Goal: Task Accomplishment & Management: Manage account settings

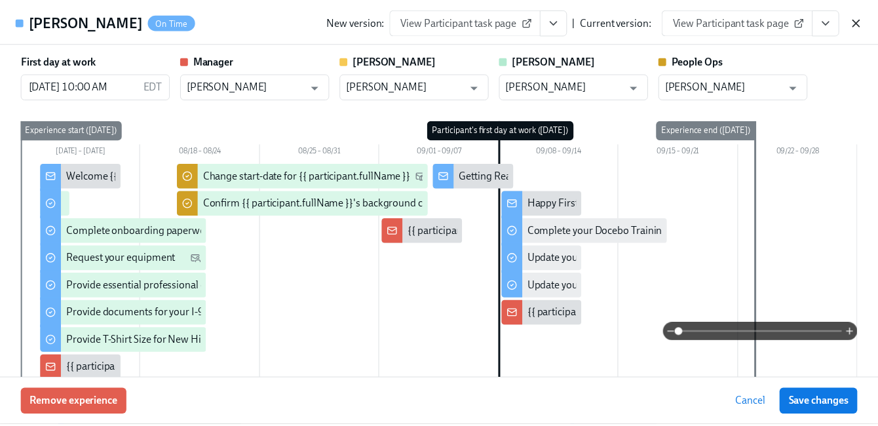
scroll to position [115, 0]
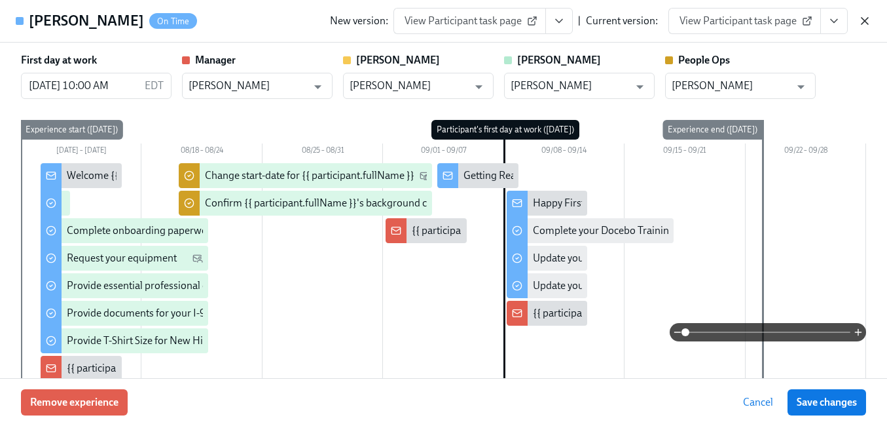
click at [865, 24] on icon "button" at bounding box center [865, 20] width 13 height 13
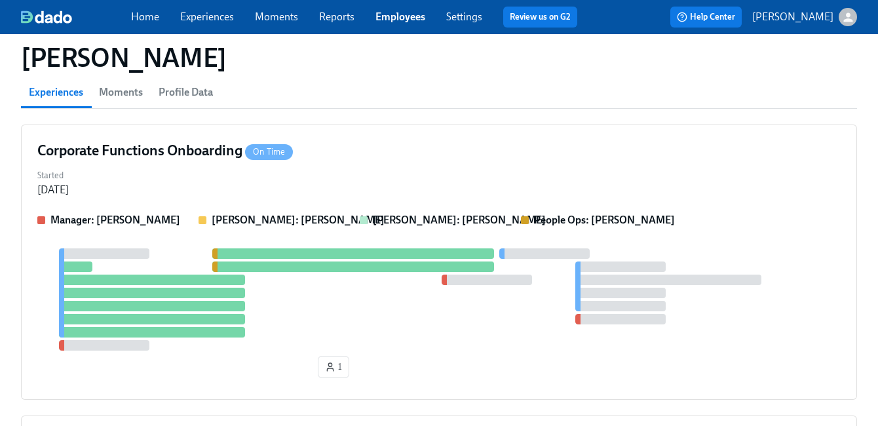
click at [412, 18] on link "Employees" at bounding box center [400, 16] width 50 height 12
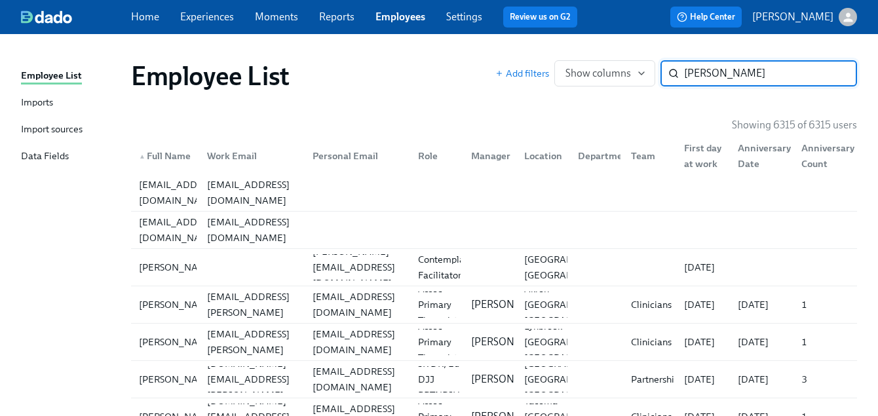
type input "bowman"
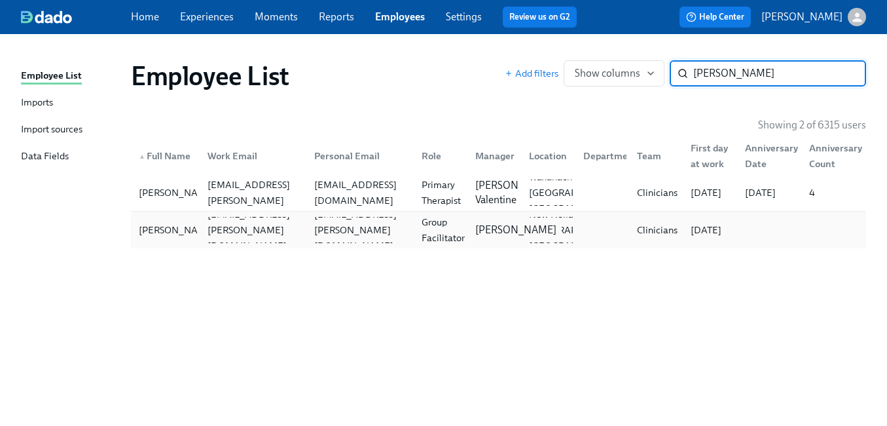
click at [496, 232] on p "Mandee McKelvey" at bounding box center [516, 230] width 81 height 14
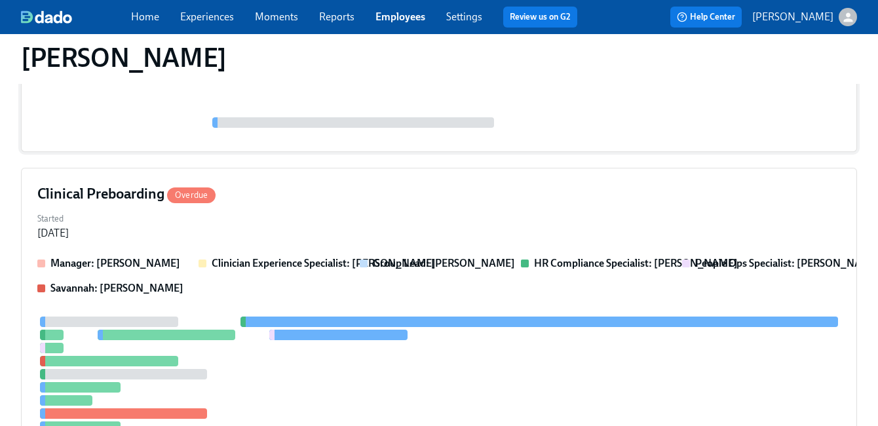
scroll to position [235, 0]
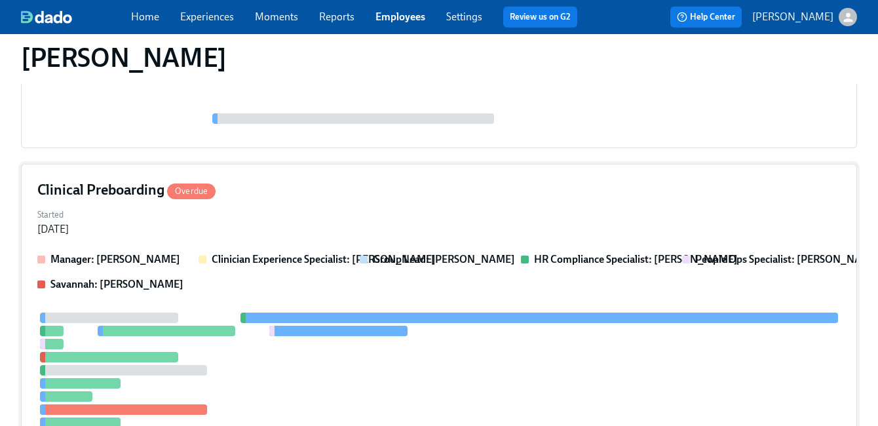
click at [516, 197] on div "Clinical Preboarding Overdue" at bounding box center [438, 190] width 803 height 20
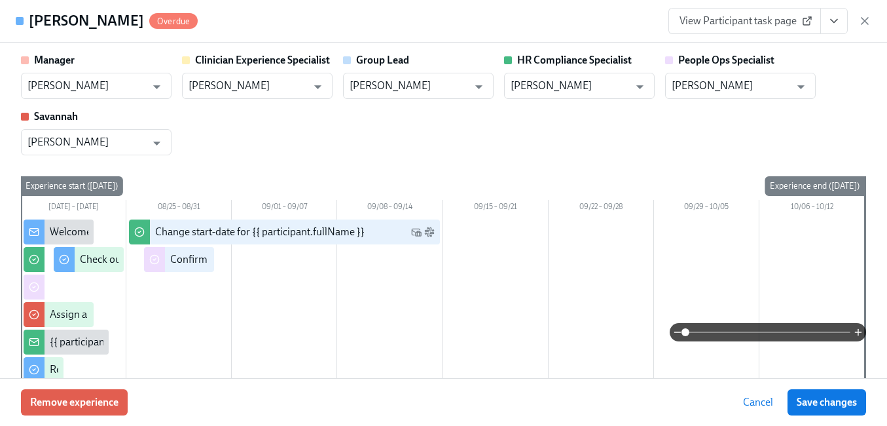
click at [832, 25] on icon "View task page" at bounding box center [834, 20] width 13 height 13
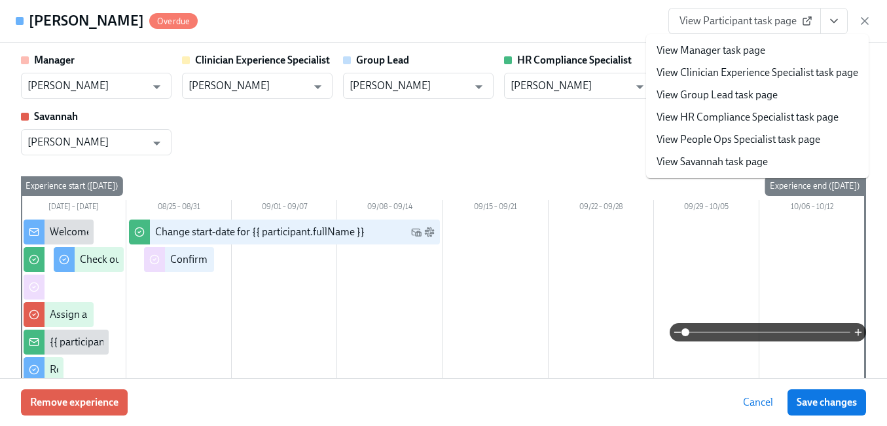
click at [774, 134] on link "View People Ops Specialist task page" at bounding box center [739, 139] width 164 height 14
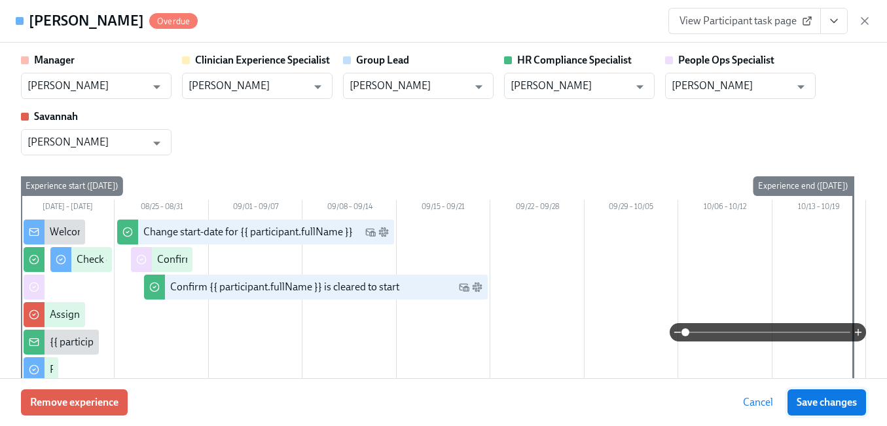
click at [816, 399] on span "Save changes" at bounding box center [827, 402] width 60 height 13
click at [865, 18] on icon "button" at bounding box center [865, 20] width 13 height 13
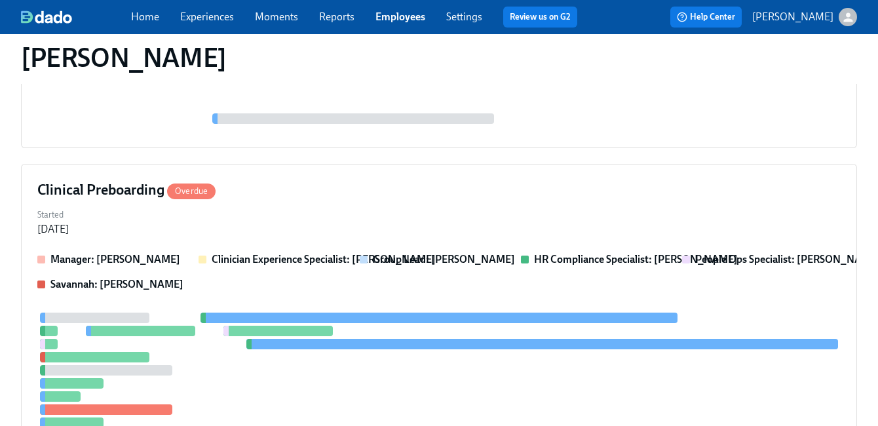
click at [399, 18] on link "Employees" at bounding box center [400, 16] width 50 height 12
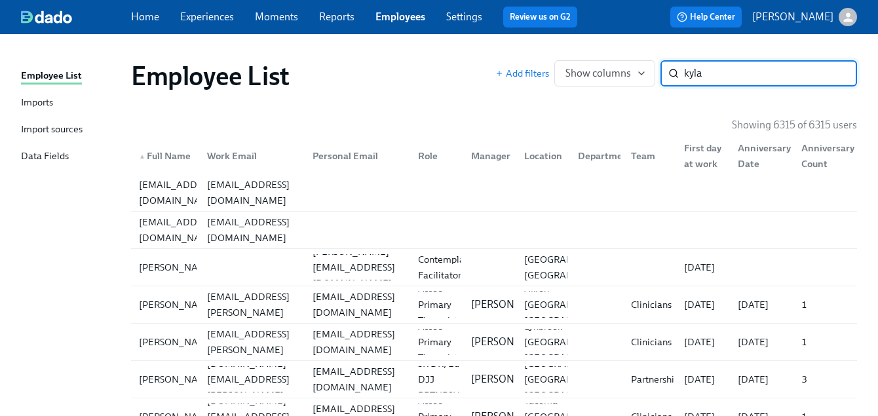
type input "kyla"
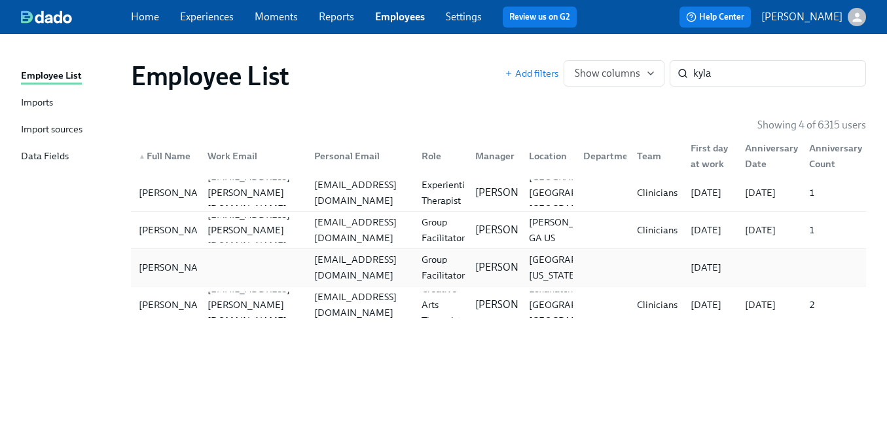
click at [449, 261] on div "Group Facilitator" at bounding box center [444, 267] width 54 height 31
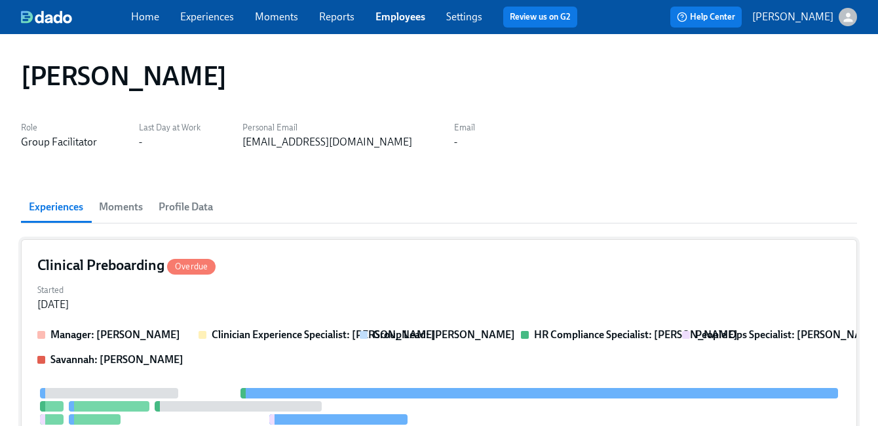
click at [443, 268] on div "Clinical Preboarding Overdue" at bounding box center [438, 265] width 803 height 20
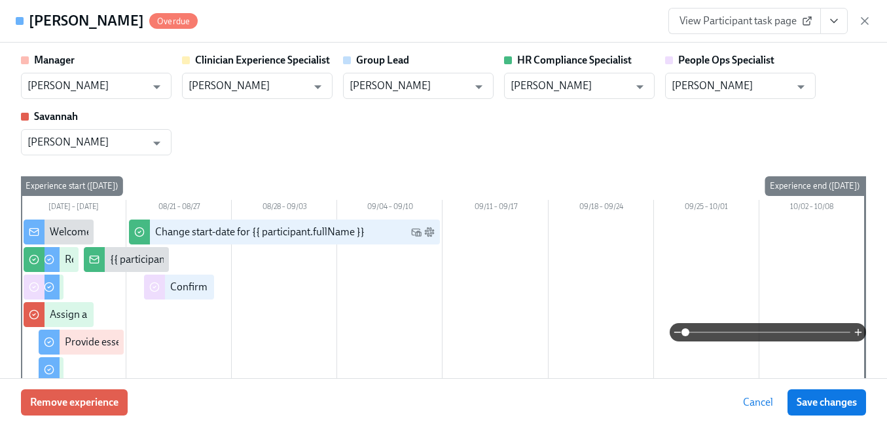
click at [831, 23] on icon "View task page" at bounding box center [834, 20] width 13 height 13
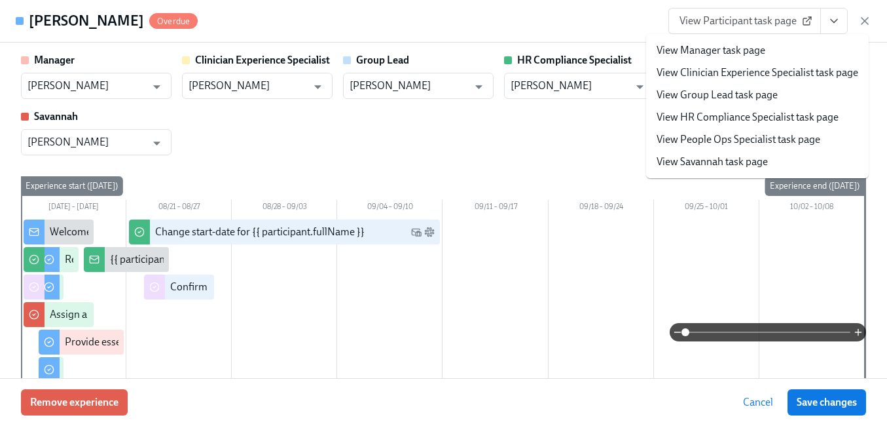
click at [746, 137] on link "View People Ops Specialist task page" at bounding box center [739, 139] width 164 height 14
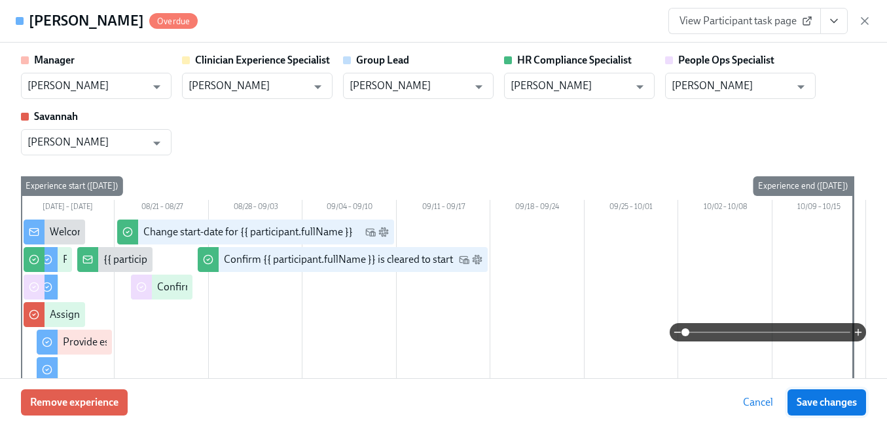
click at [803, 396] on span "Save changes" at bounding box center [827, 402] width 60 height 13
click at [857, 28] on div "View Participant task page" at bounding box center [770, 21] width 203 height 26
click at [862, 25] on icon "button" at bounding box center [865, 20] width 13 height 13
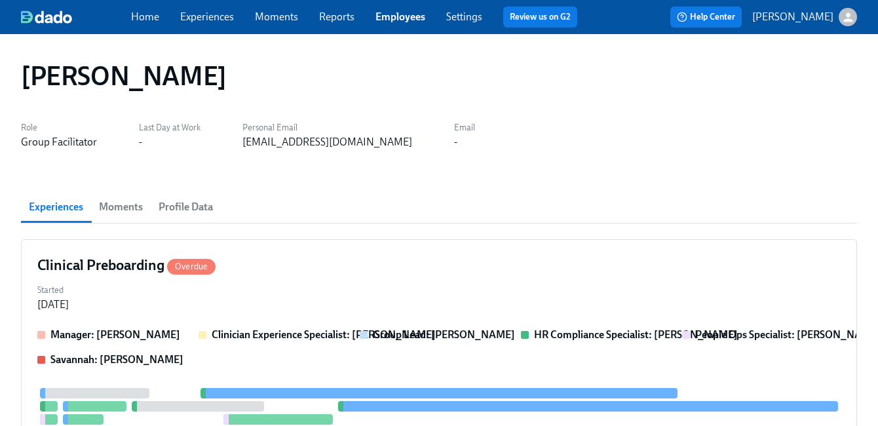
click at [385, 16] on link "Employees" at bounding box center [400, 16] width 50 height 12
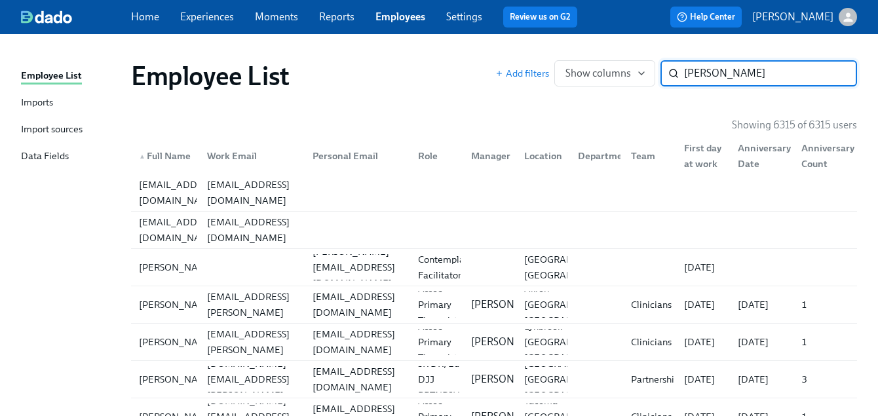
type input "swain"
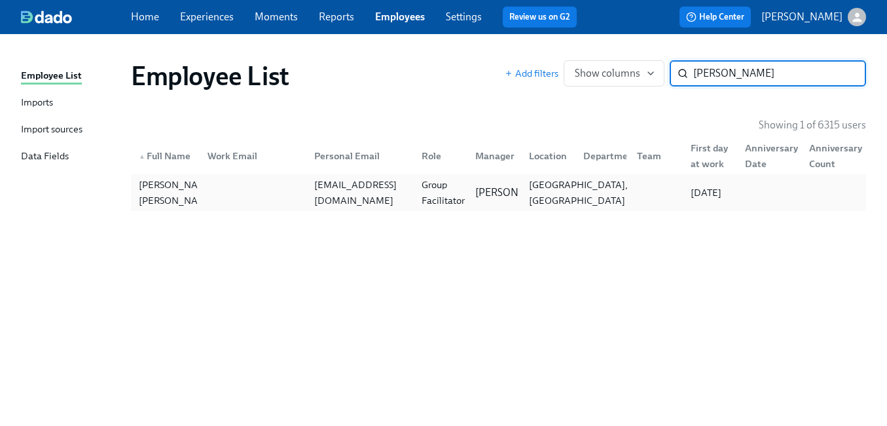
click at [526, 198] on div "Portsmouth, VA" at bounding box center [578, 192] width 109 height 31
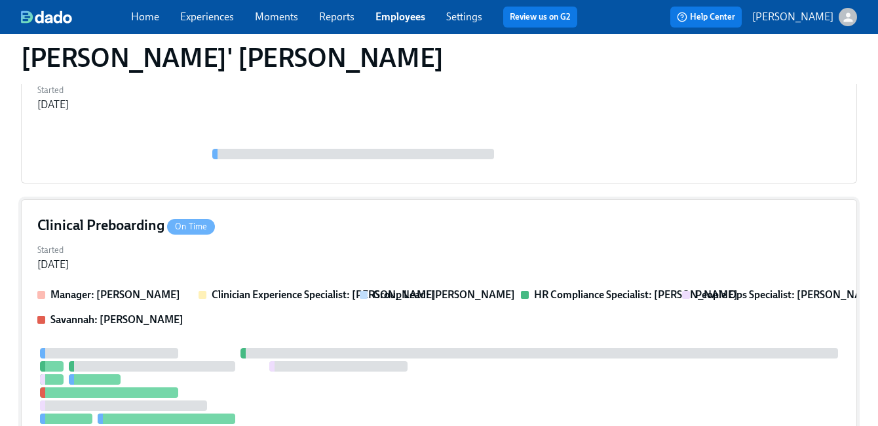
scroll to position [277, 0]
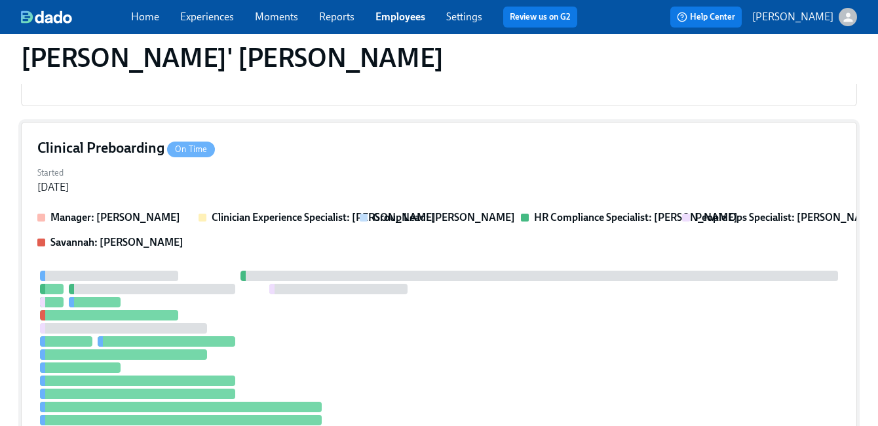
click at [500, 190] on div "Started Aug 21, 2025" at bounding box center [438, 178] width 803 height 31
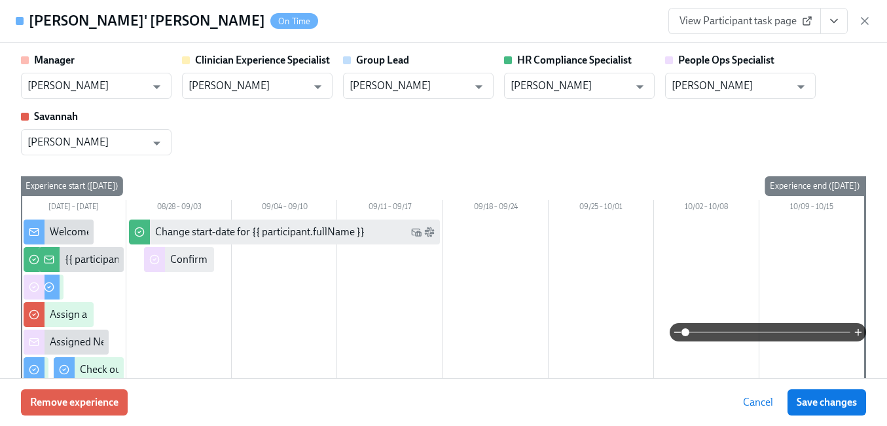
click at [829, 22] on icon "View task page" at bounding box center [834, 20] width 13 height 13
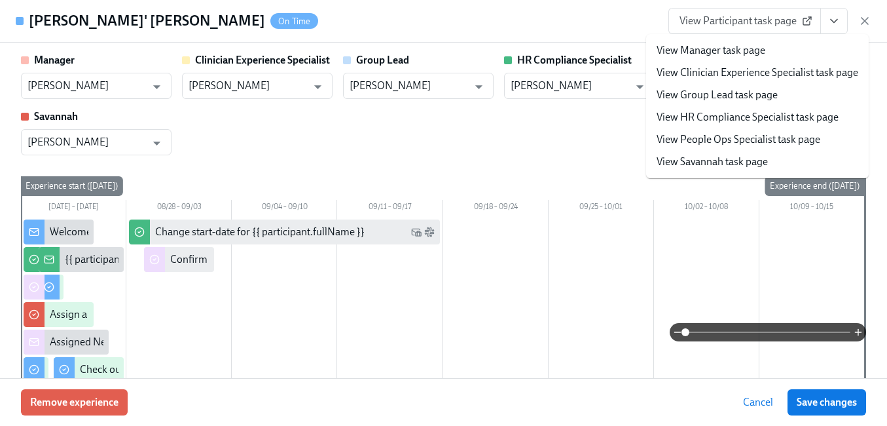
click at [783, 142] on link "View People Ops Specialist task page" at bounding box center [739, 139] width 164 height 14
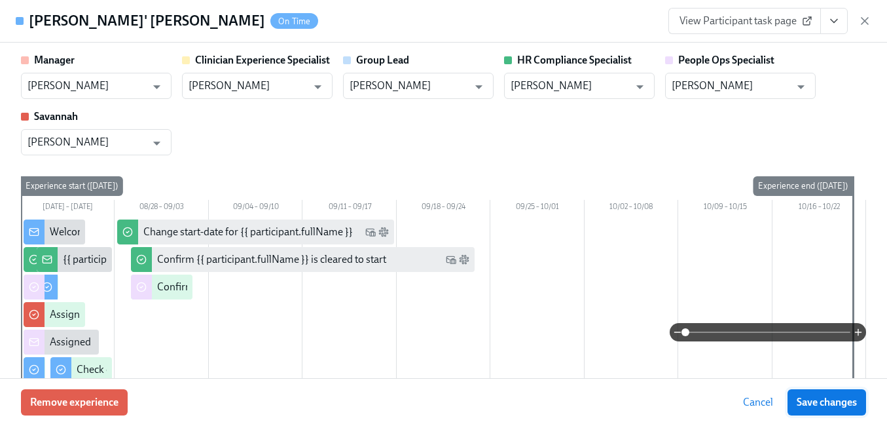
click at [817, 396] on span "Save changes" at bounding box center [827, 402] width 60 height 13
click at [865, 21] on icon "button" at bounding box center [865, 21] width 7 height 7
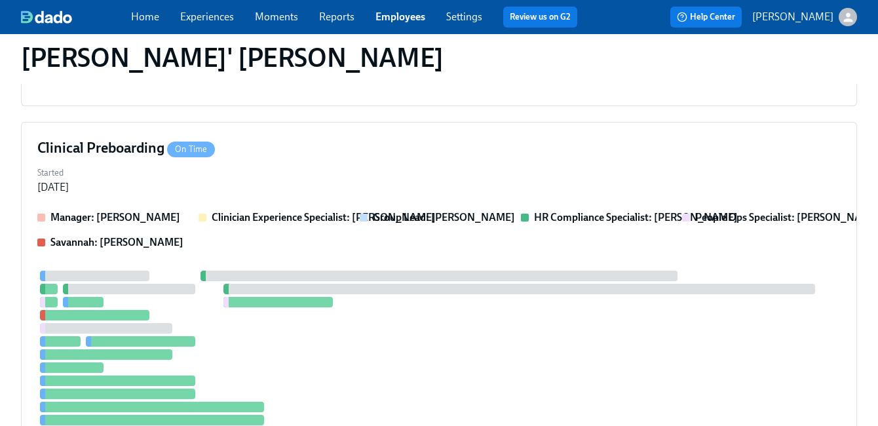
click at [399, 15] on link "Employees" at bounding box center [400, 16] width 50 height 12
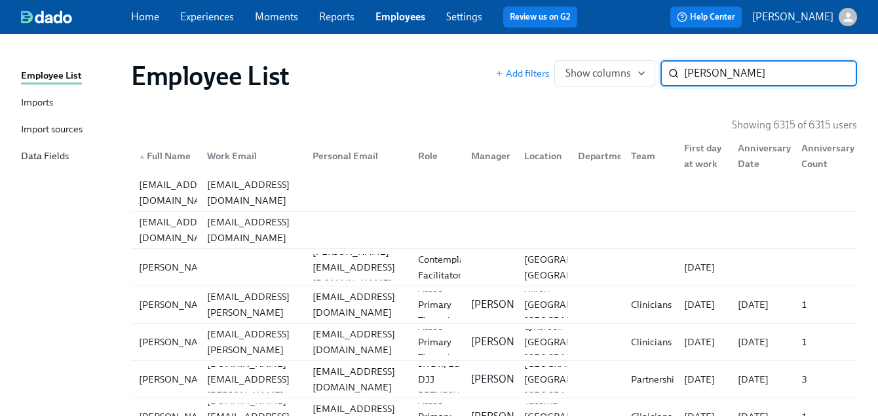
type input "hearn"
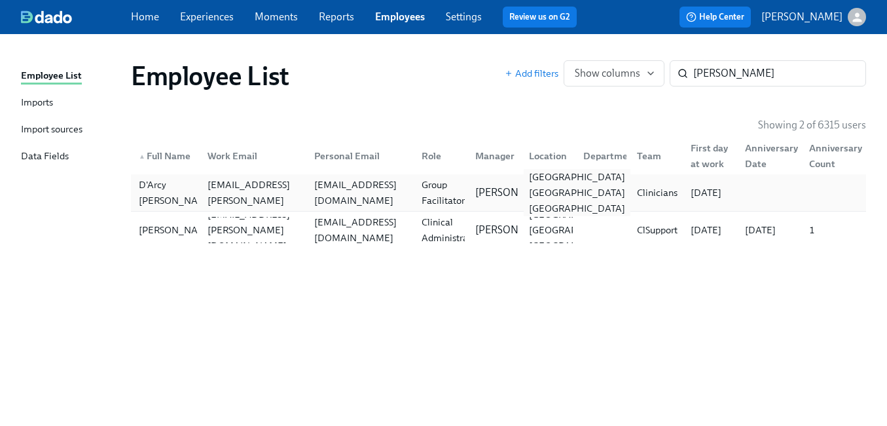
click at [560, 196] on div "Staten Island NY US" at bounding box center [577, 192] width 107 height 47
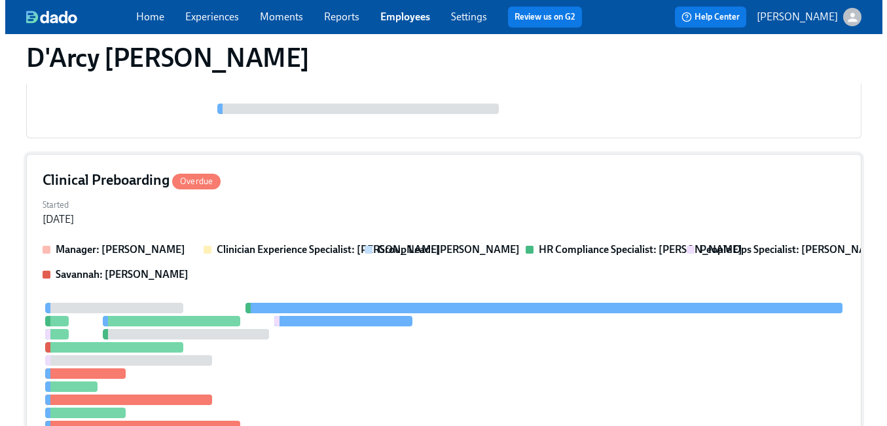
scroll to position [269, 0]
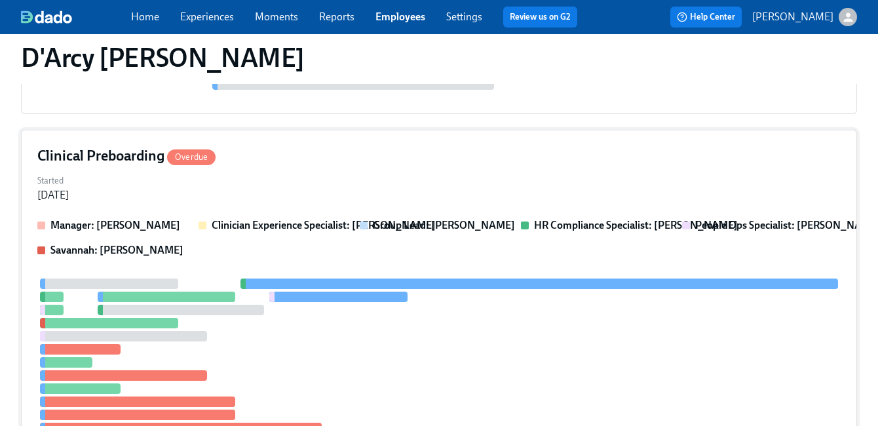
click at [541, 193] on div "Started Aug 12, 2025" at bounding box center [438, 186] width 803 height 31
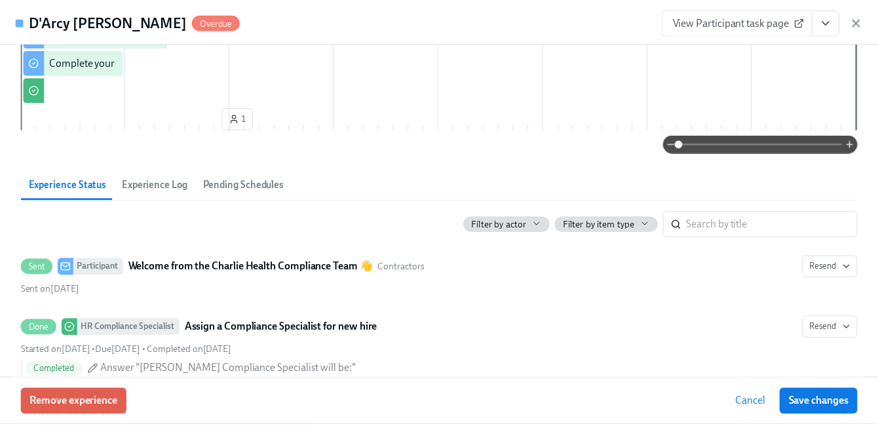
scroll to position [630, 0]
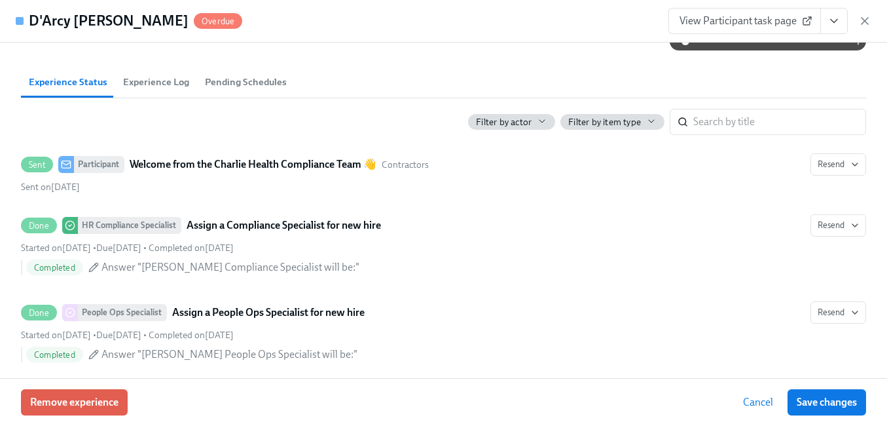
click at [835, 21] on icon "View task page" at bounding box center [834, 21] width 7 height 3
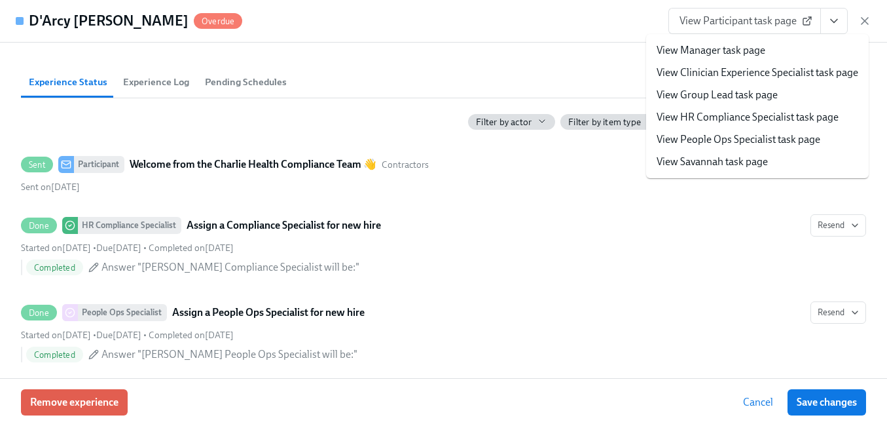
click at [762, 137] on link "View People Ops Specialist task page" at bounding box center [739, 139] width 164 height 14
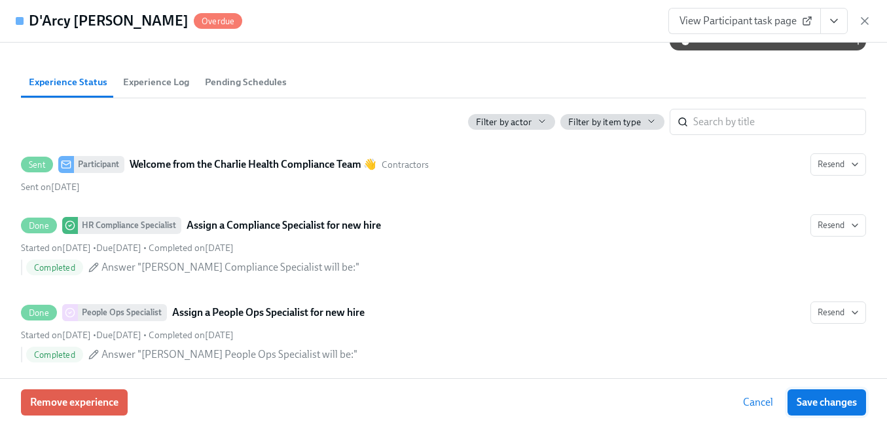
click at [806, 396] on span "Save changes" at bounding box center [827, 402] width 60 height 13
click at [865, 16] on icon "button" at bounding box center [865, 20] width 13 height 13
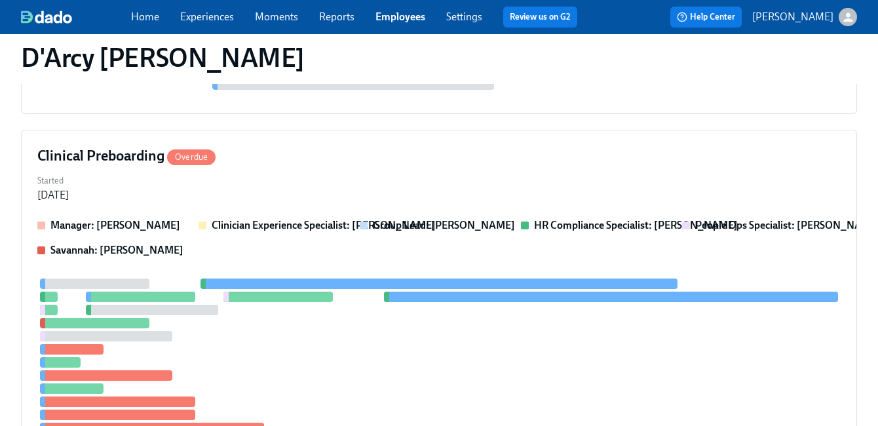
click at [407, 18] on link "Employees" at bounding box center [400, 16] width 50 height 12
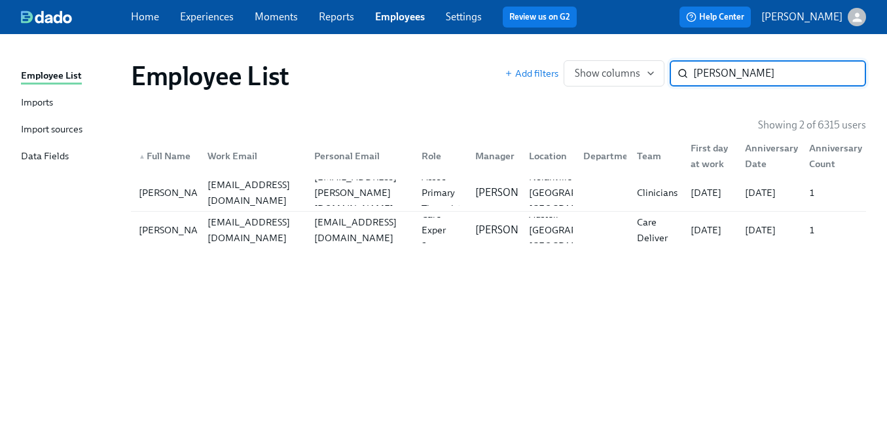
type input "boyd"
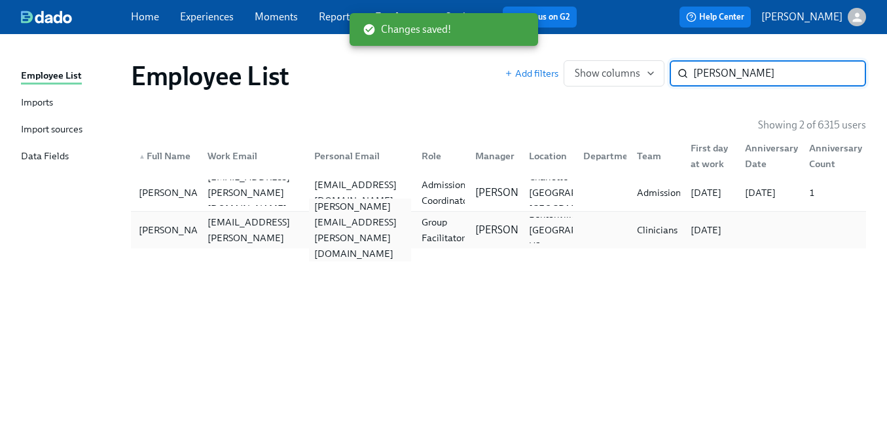
click at [344, 229] on div "boyd.luke@gmail.com" at bounding box center [360, 229] width 102 height 63
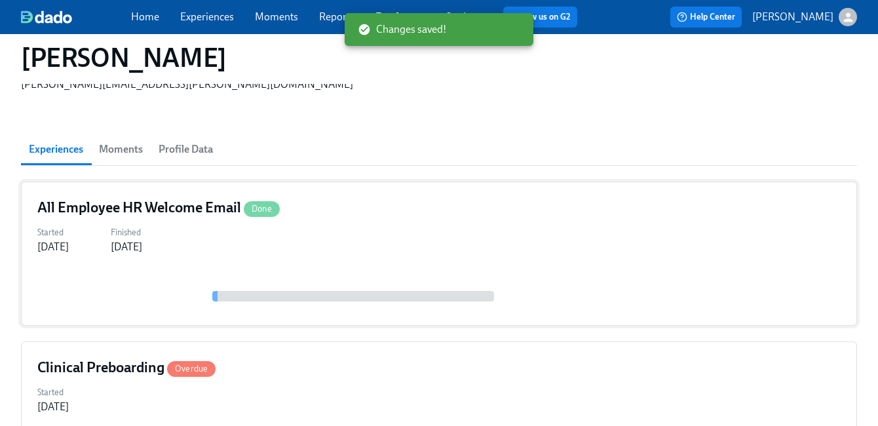
scroll to position [145, 0]
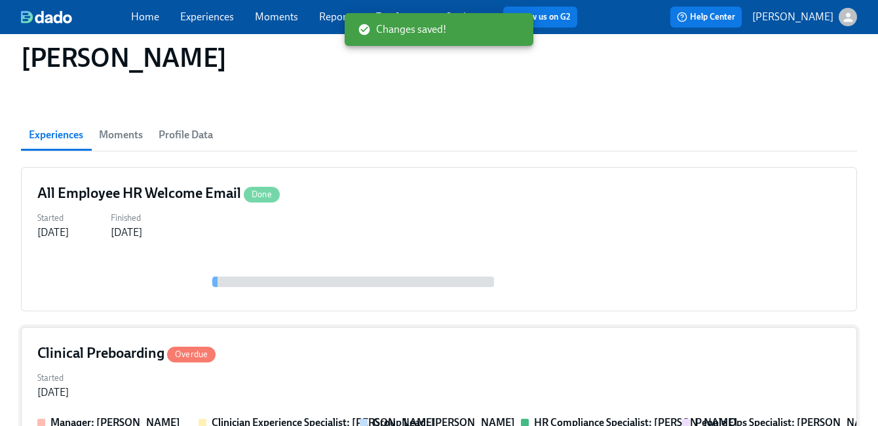
click at [375, 343] on div "Clinical Preboarding Overdue" at bounding box center [438, 353] width 803 height 20
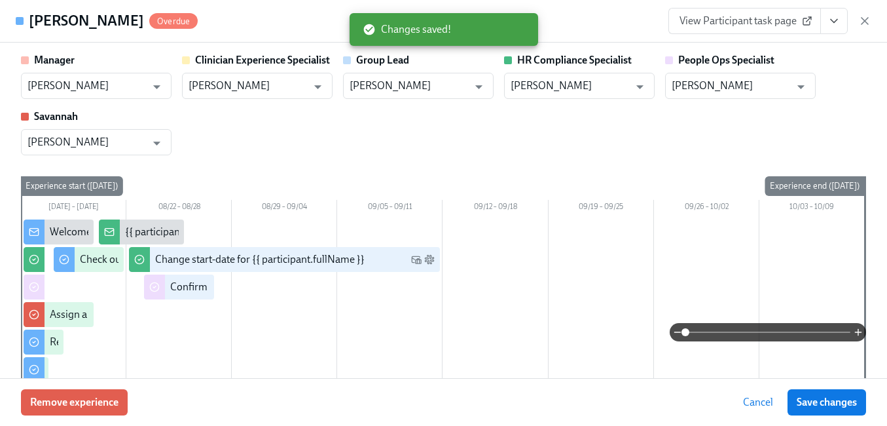
click at [833, 22] on icon "View task page" at bounding box center [834, 21] width 7 height 3
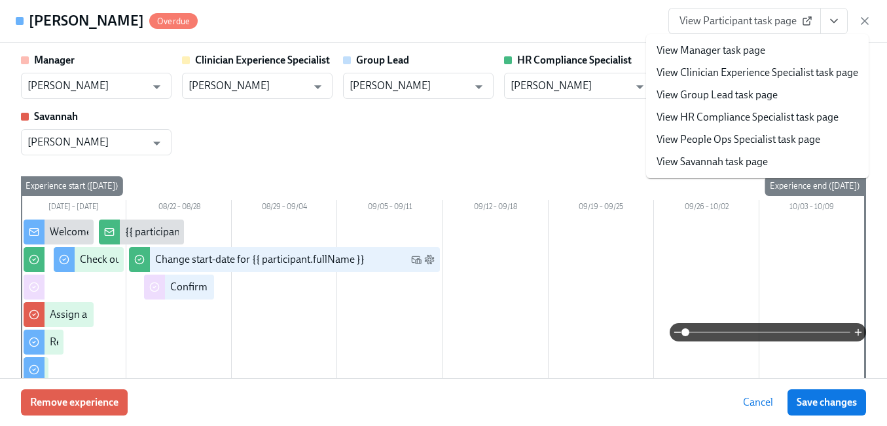
click at [776, 140] on link "View People Ops Specialist task page" at bounding box center [739, 139] width 164 height 14
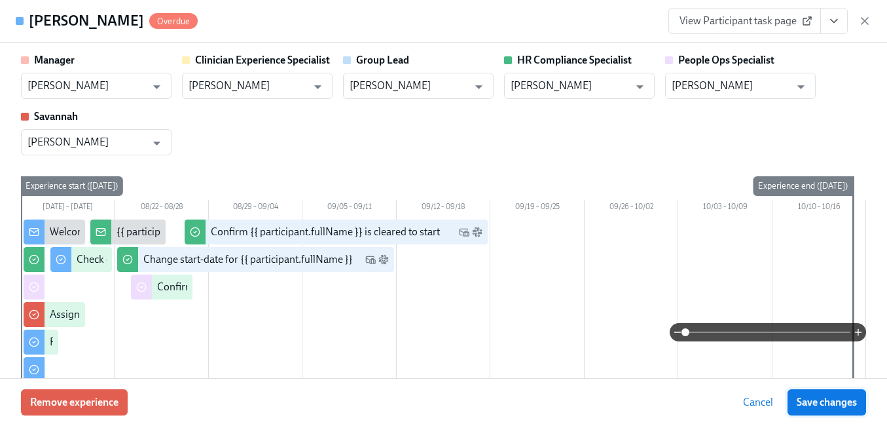
click at [817, 396] on span "Save changes" at bounding box center [827, 402] width 60 height 13
click at [868, 16] on icon "button" at bounding box center [865, 20] width 13 height 13
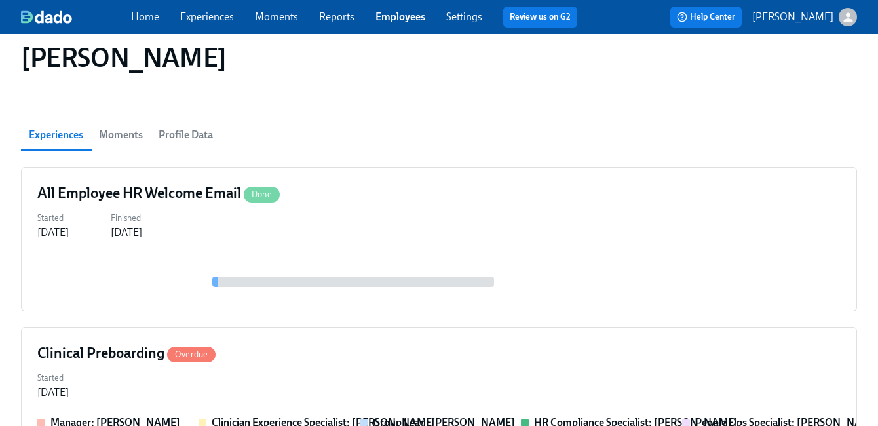
click at [405, 14] on link "Employees" at bounding box center [400, 16] width 50 height 12
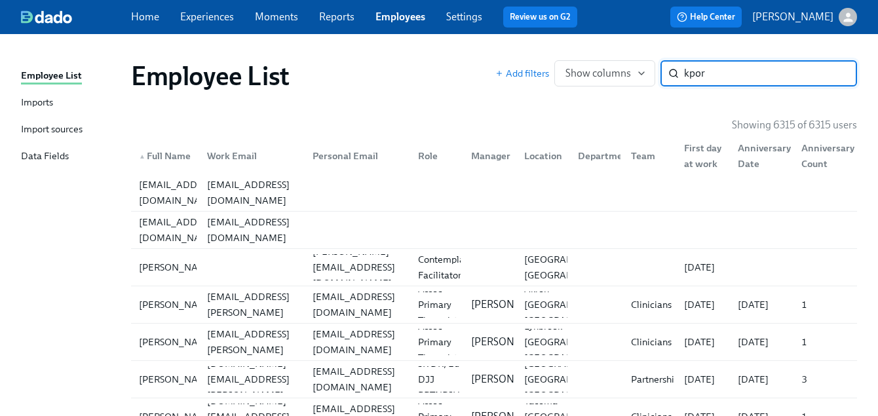
type input "kpor"
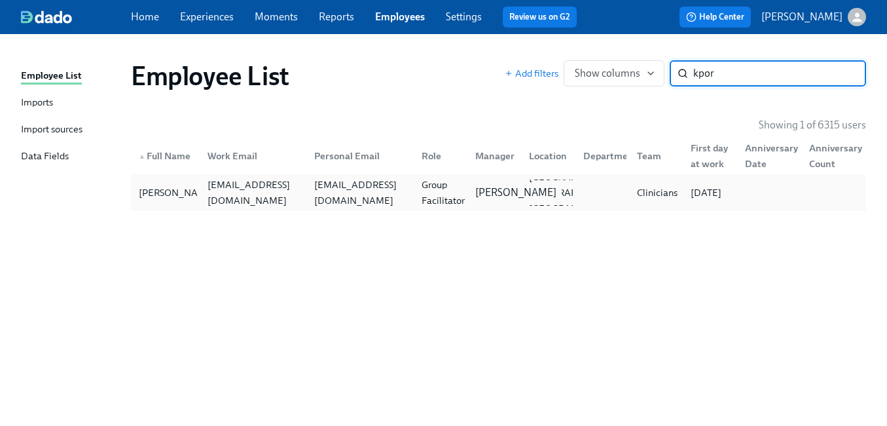
click at [491, 190] on p "Claire DeLise" at bounding box center [516, 192] width 81 height 14
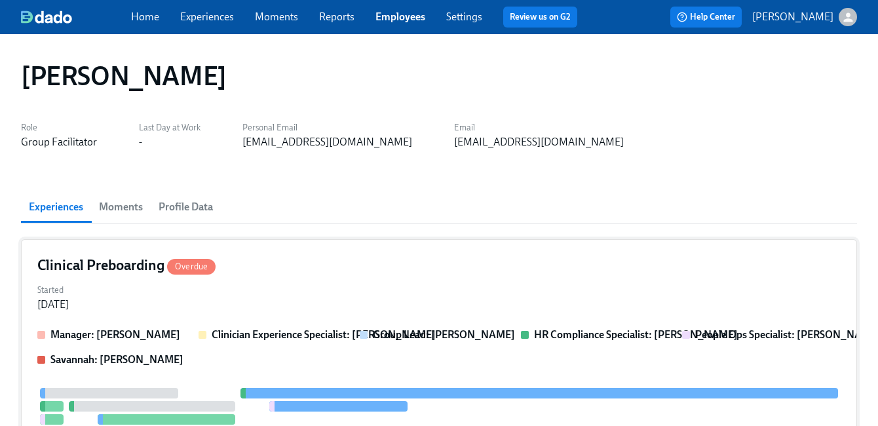
click at [493, 294] on div "Started Aug 18, 2025" at bounding box center [438, 295] width 803 height 31
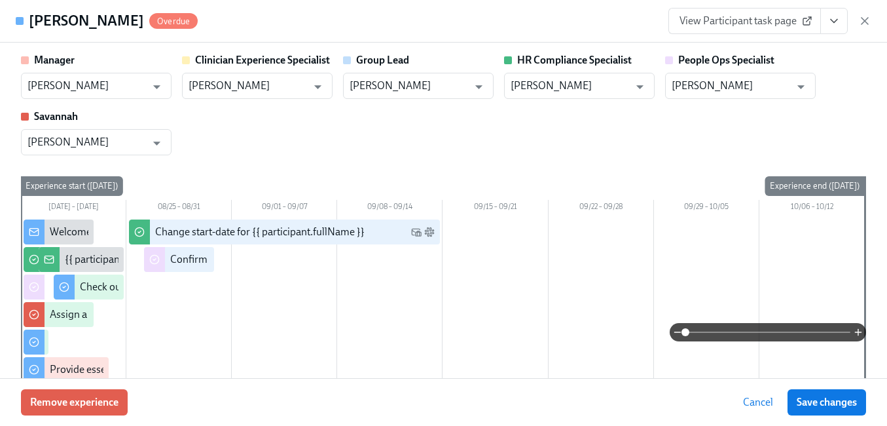
click at [834, 16] on icon "View task page" at bounding box center [834, 20] width 13 height 13
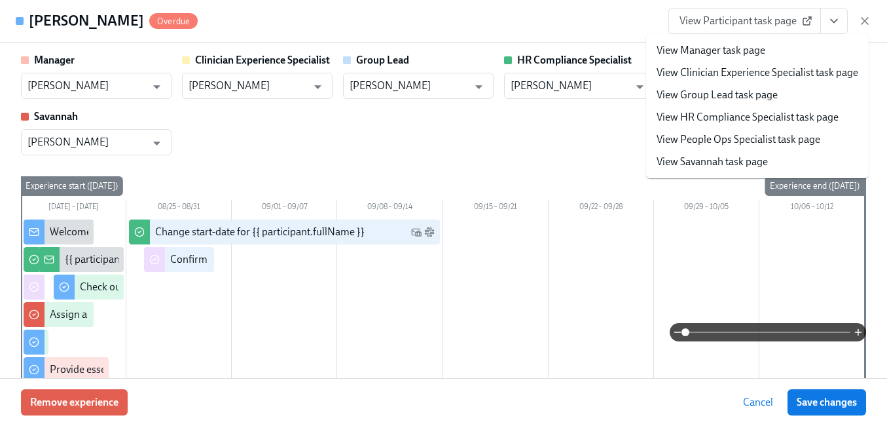
click at [772, 141] on link "View People Ops Specialist task page" at bounding box center [739, 139] width 164 height 14
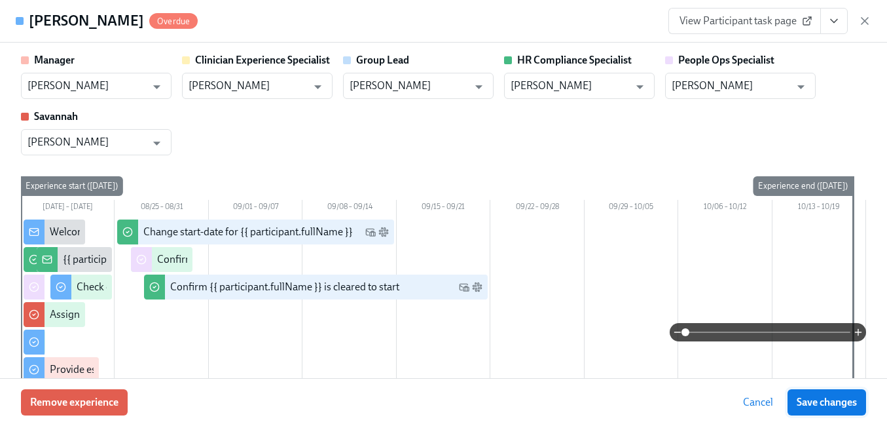
click at [810, 396] on span "Save changes" at bounding box center [827, 402] width 60 height 13
click at [872, 20] on div "Wilimina Kpor Overdue View Participant task page" at bounding box center [443, 21] width 887 height 43
click at [871, 20] on icon "button" at bounding box center [865, 20] width 13 height 13
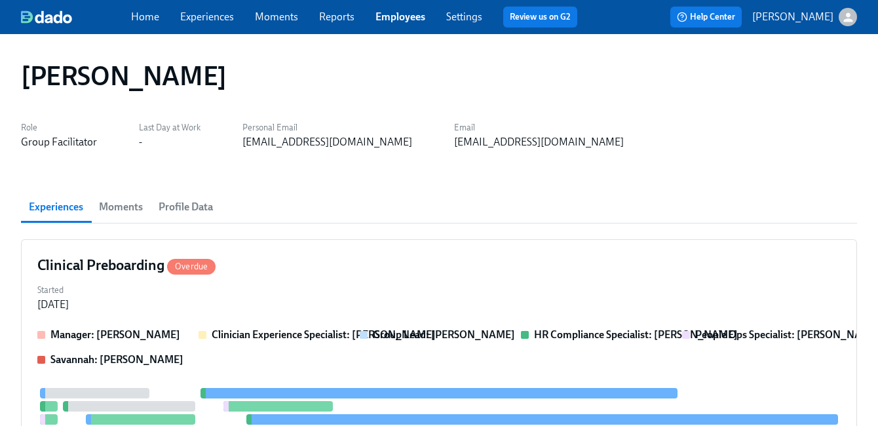
click at [407, 13] on link "Employees" at bounding box center [400, 16] width 50 height 12
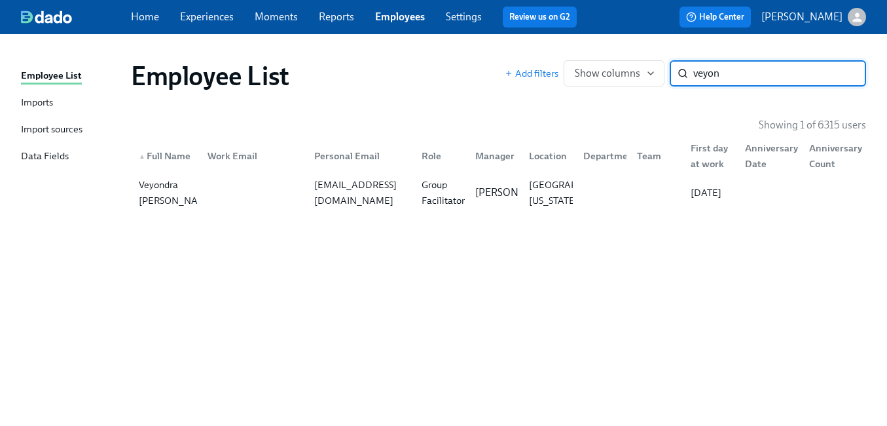
type input "veyon"
click at [430, 192] on div "Group Facilitator" at bounding box center [444, 192] width 54 height 31
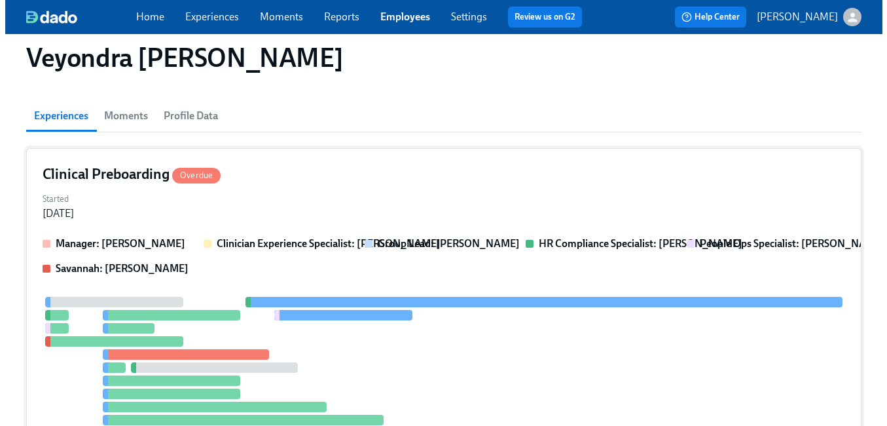
scroll to position [117, 0]
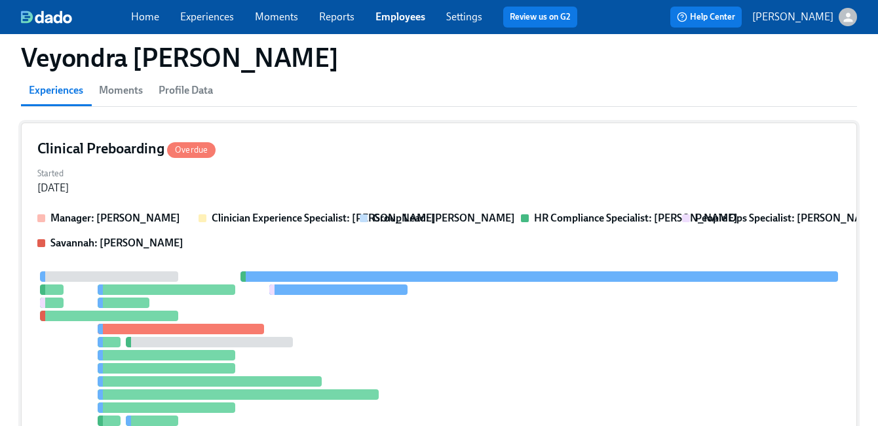
click at [499, 189] on div "Started Aug 15, 2025" at bounding box center [438, 179] width 803 height 31
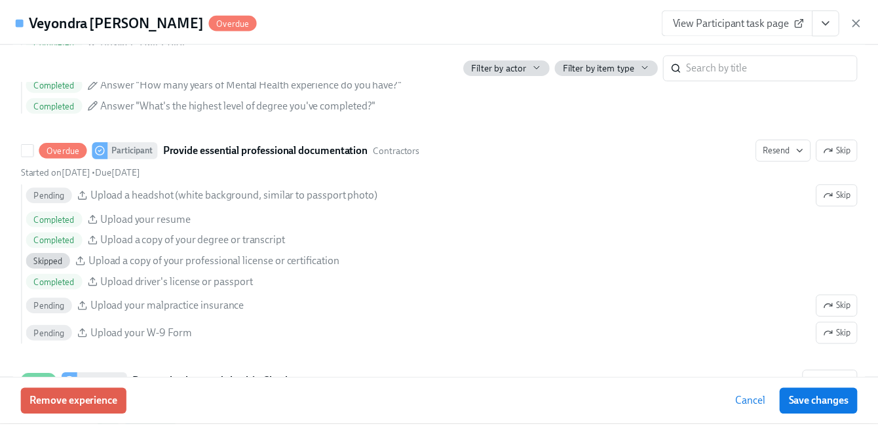
scroll to position [1498, 0]
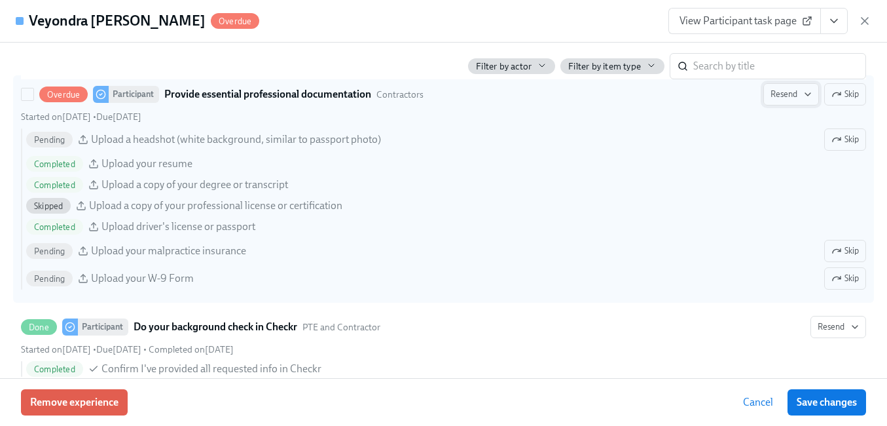
click at [777, 95] on span "Resend" at bounding box center [791, 94] width 41 height 13
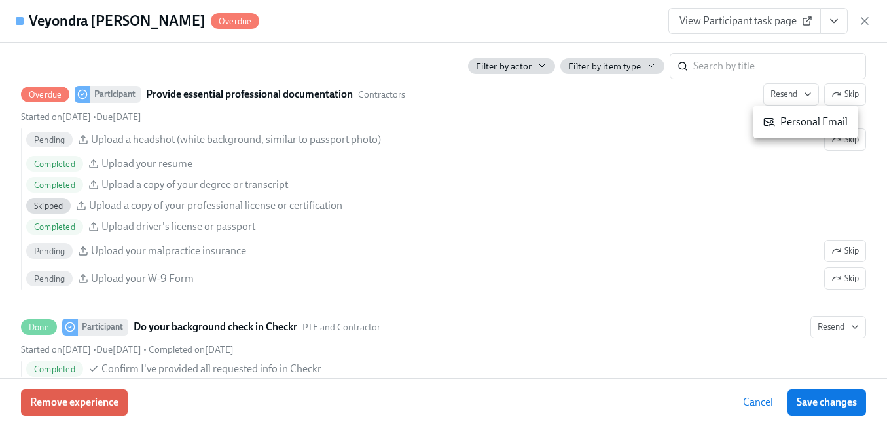
click at [780, 125] on div "Personal Email" at bounding box center [806, 122] width 84 height 14
click at [816, 393] on button "Save changes" at bounding box center [827, 402] width 79 height 26
click at [859, 22] on icon "button" at bounding box center [865, 20] width 13 height 13
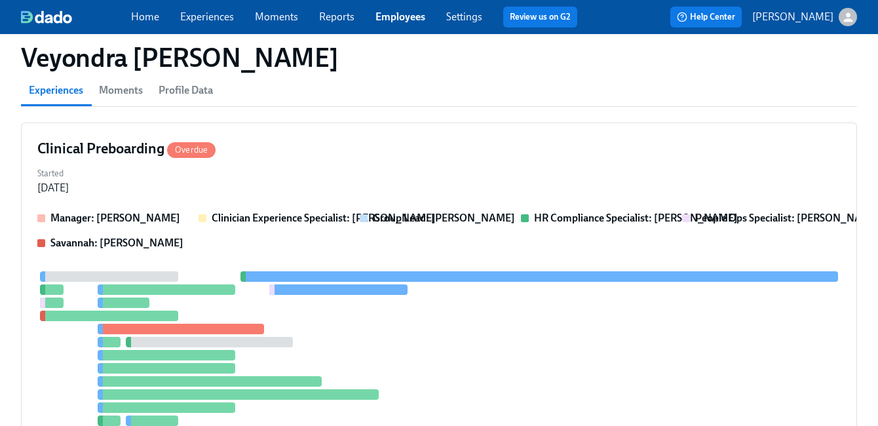
click at [408, 18] on link "Employees" at bounding box center [400, 16] width 50 height 12
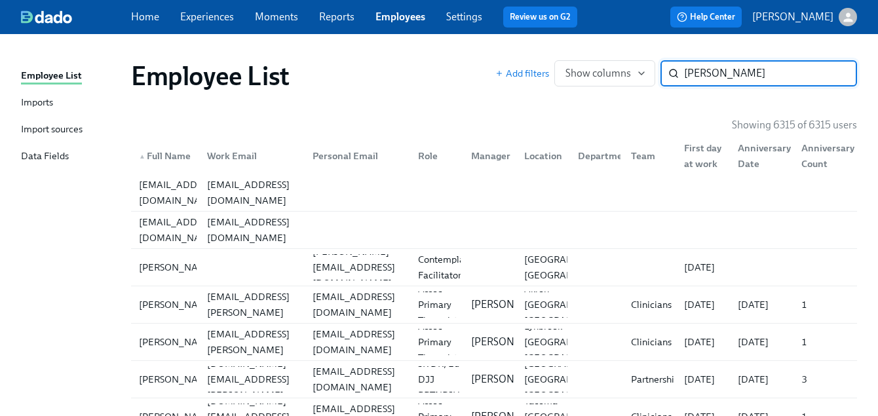
type input "victoria martin"
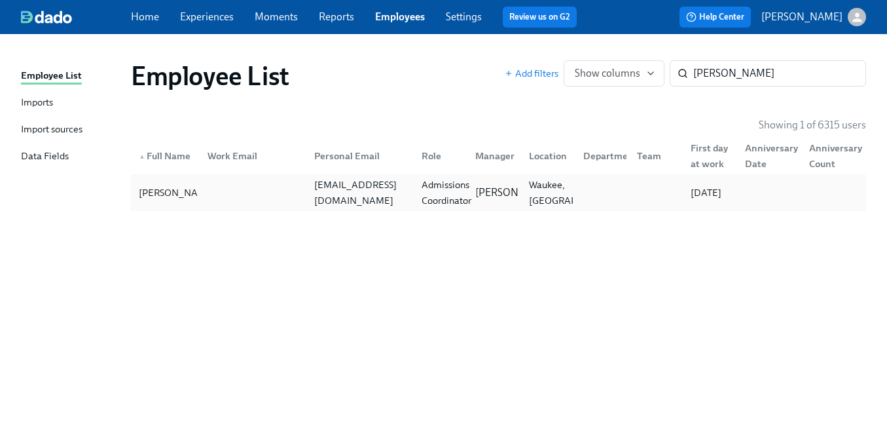
click at [457, 193] on div "Admissions Coordinator" at bounding box center [447, 192] width 60 height 31
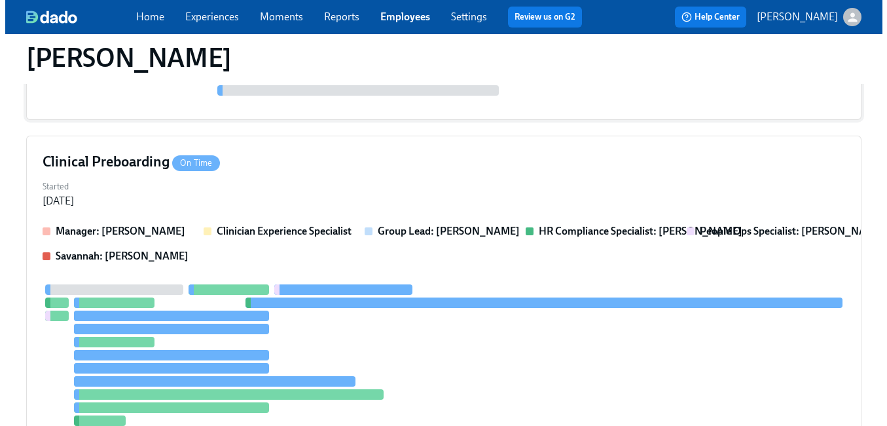
scroll to position [356, 0]
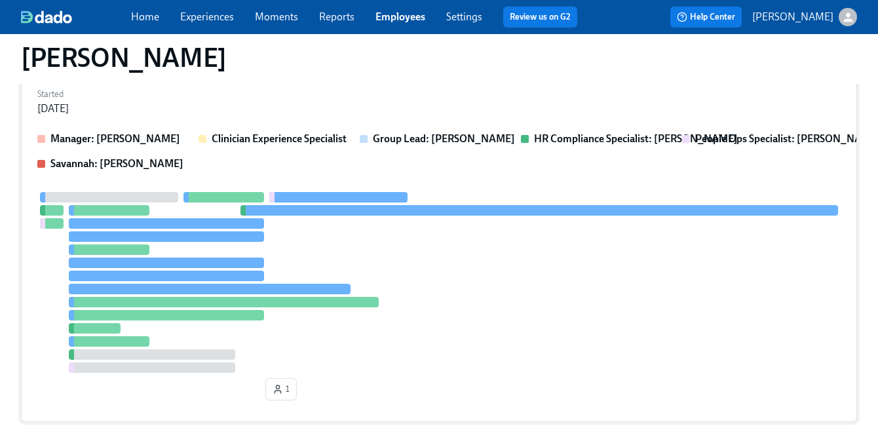
click at [451, 242] on div at bounding box center [438, 282] width 803 height 181
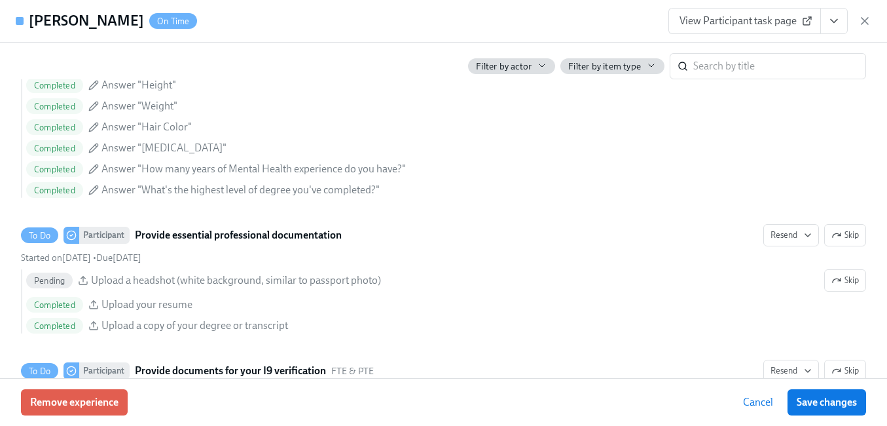
scroll to position [1325, 0]
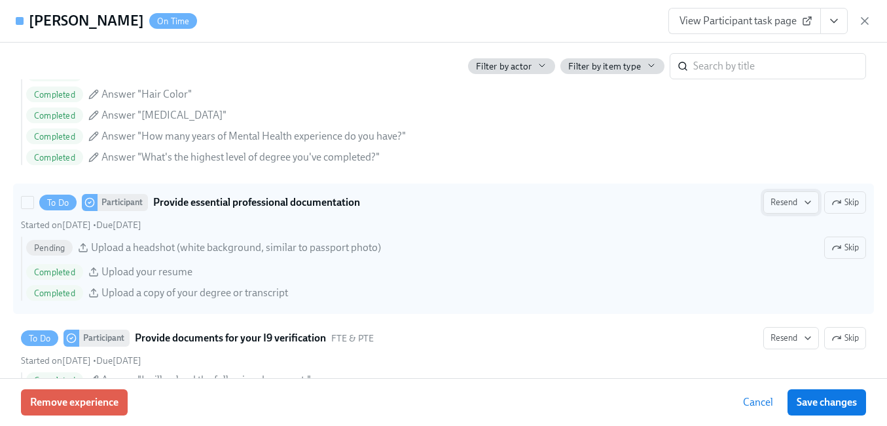
click at [781, 200] on span "Resend" at bounding box center [791, 202] width 41 height 13
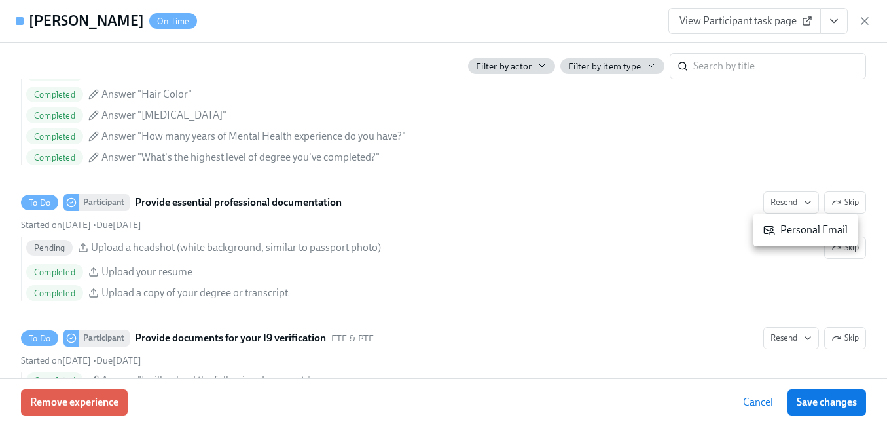
click at [782, 230] on div "Personal Email" at bounding box center [806, 230] width 84 height 14
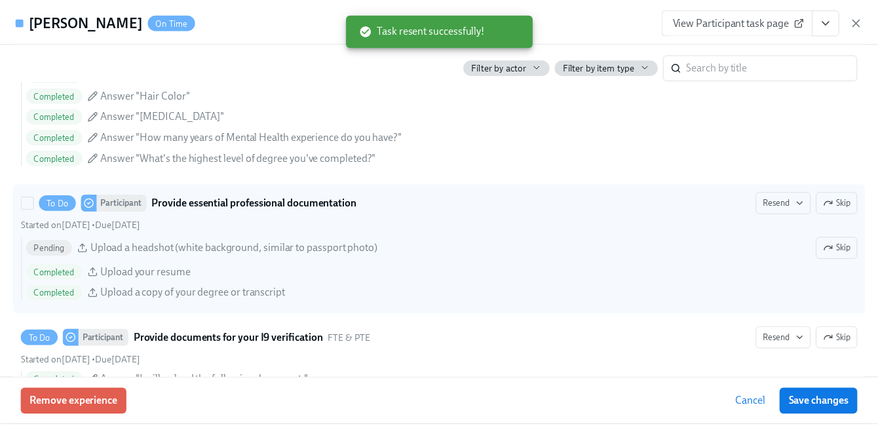
scroll to position [1383, 0]
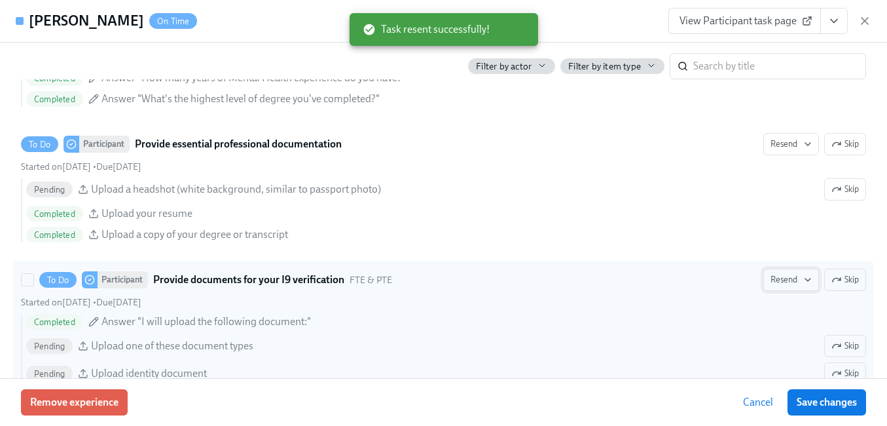
click at [764, 270] on button "Resend" at bounding box center [792, 280] width 56 height 22
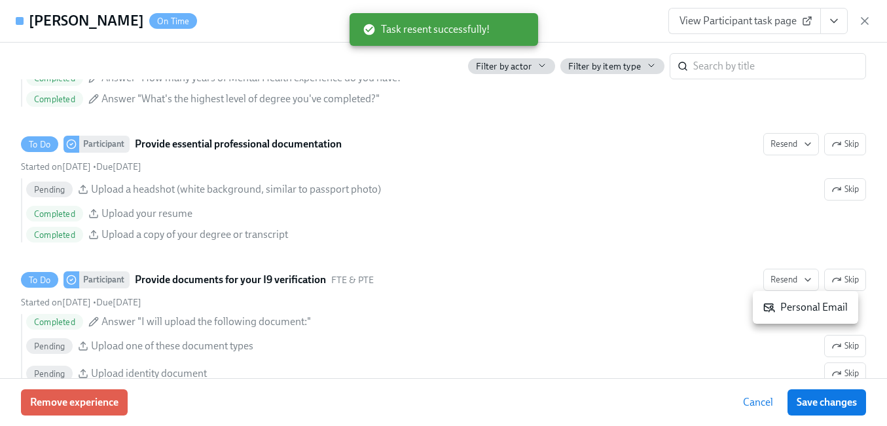
click at [777, 300] on div "Personal Email" at bounding box center [806, 307] width 84 height 14
click at [825, 400] on span "Save changes" at bounding box center [827, 402] width 60 height 13
click at [866, 21] on icon "button" at bounding box center [865, 20] width 13 height 13
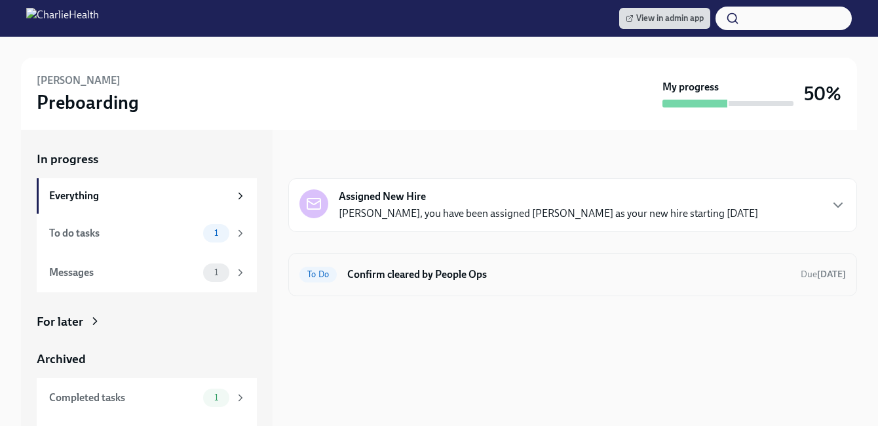
click at [624, 277] on h6 "Confirm cleared by People Ops" at bounding box center [568, 274] width 443 height 14
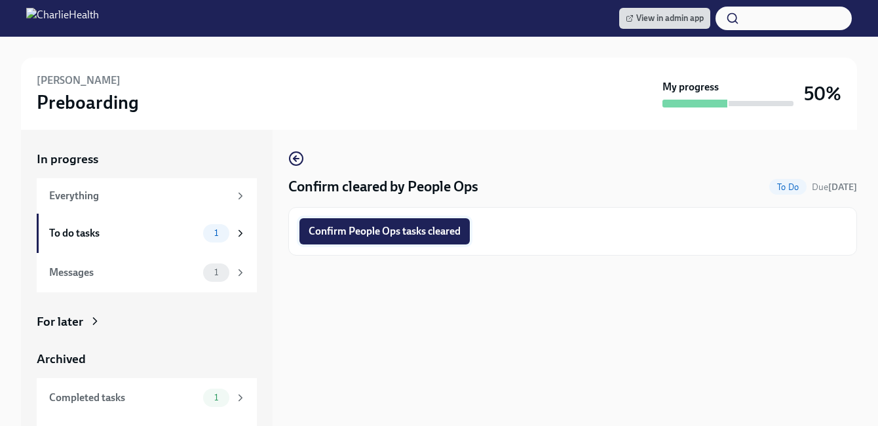
click at [446, 233] on span "Confirm People Ops tasks cleared" at bounding box center [384, 231] width 152 height 13
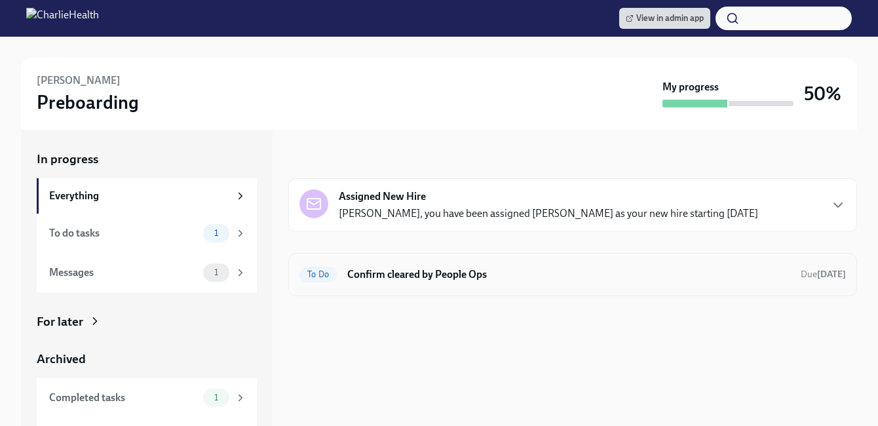
click at [417, 269] on h6 "Confirm cleared by People Ops" at bounding box center [568, 274] width 443 height 14
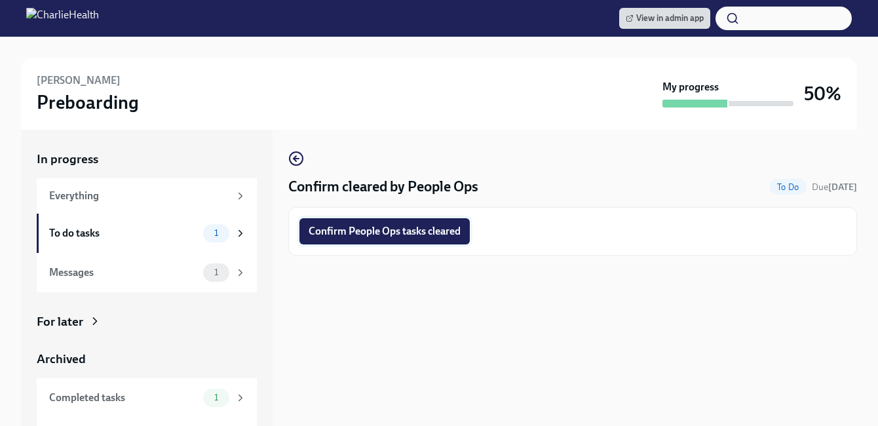
click at [356, 233] on span "Confirm People Ops tasks cleared" at bounding box center [384, 231] width 152 height 13
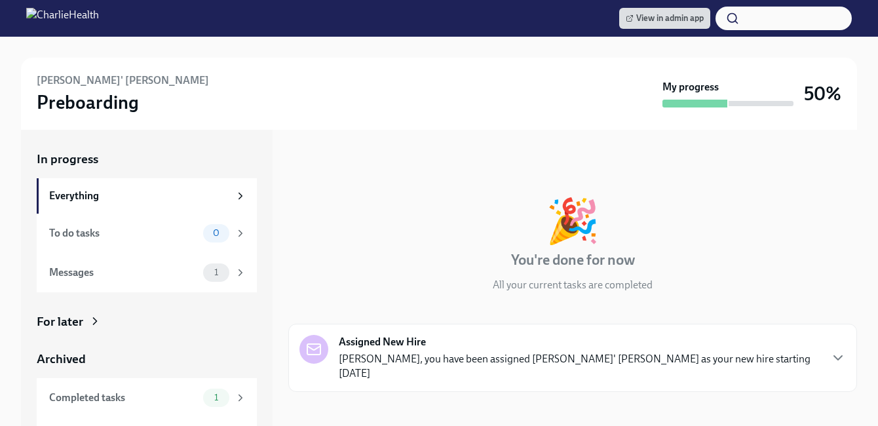
click at [134, 314] on div "For later" at bounding box center [147, 321] width 220 height 17
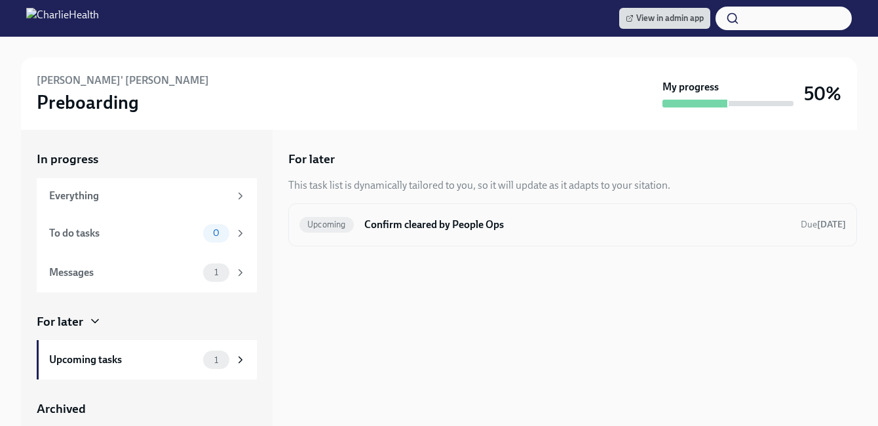
click at [492, 226] on h6 "Confirm cleared by People Ops" at bounding box center [577, 224] width 426 height 14
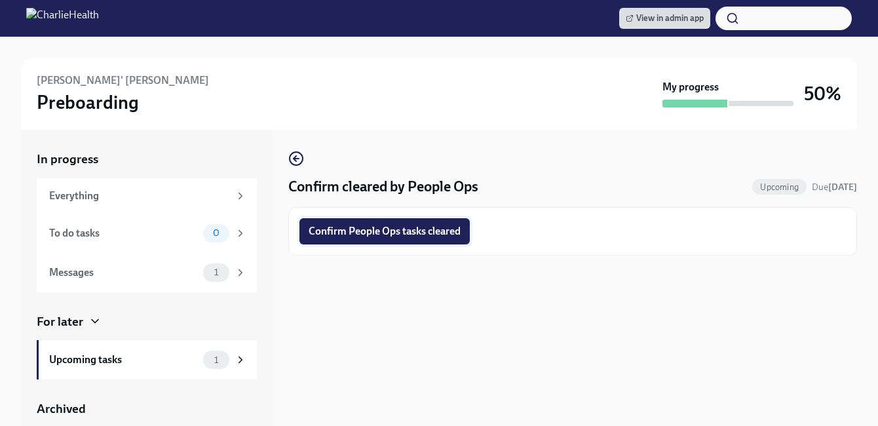
click at [436, 230] on span "Confirm People Ops tasks cleared" at bounding box center [384, 231] width 152 height 13
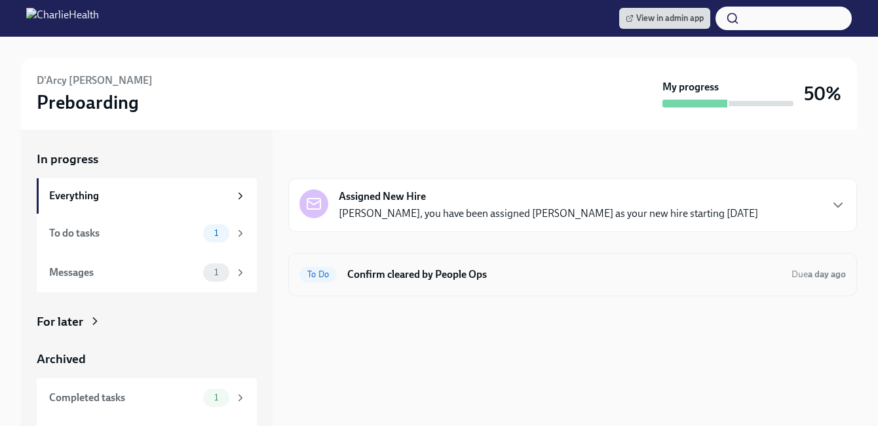
click at [374, 274] on h6 "Confirm cleared by People Ops" at bounding box center [564, 274] width 434 height 14
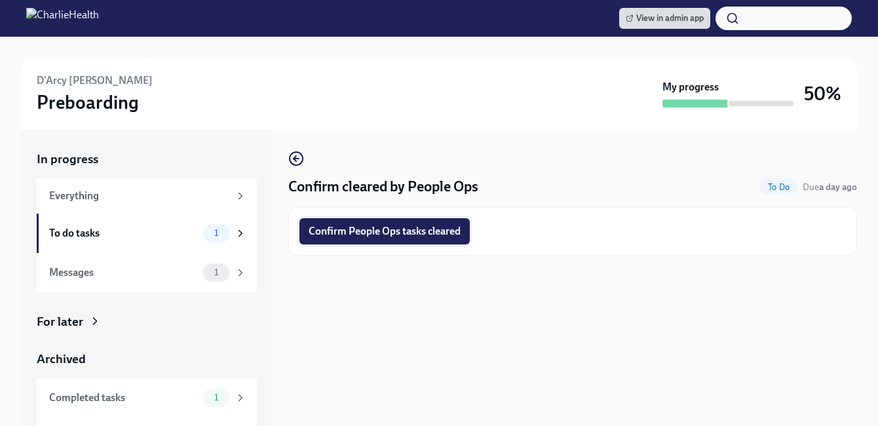
click at [401, 220] on button "Confirm People Ops tasks cleared" at bounding box center [384, 231] width 170 height 26
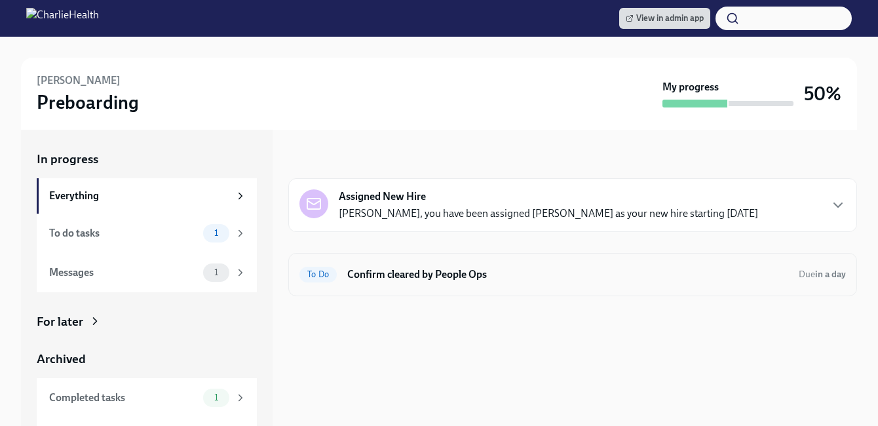
click at [495, 285] on div "To Do Confirm cleared by People Ops Due in a day" at bounding box center [572, 274] width 569 height 43
click at [498, 274] on h6 "Confirm cleared by People Ops" at bounding box center [567, 274] width 441 height 14
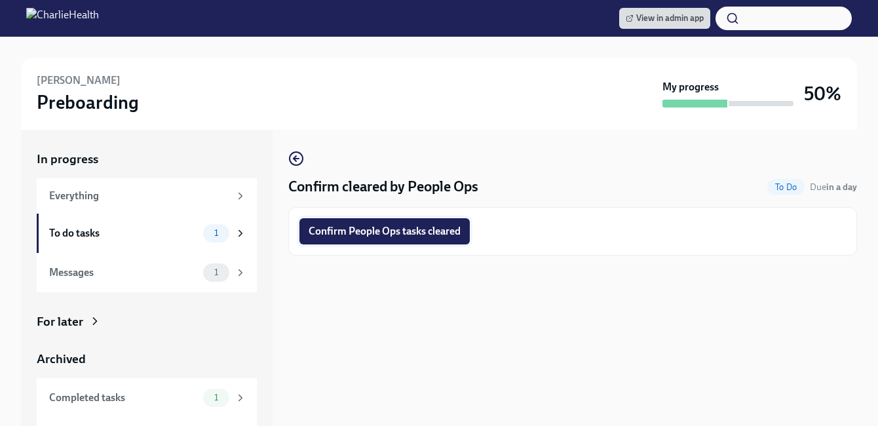
click at [405, 237] on span "Confirm People Ops tasks cleared" at bounding box center [384, 231] width 152 height 13
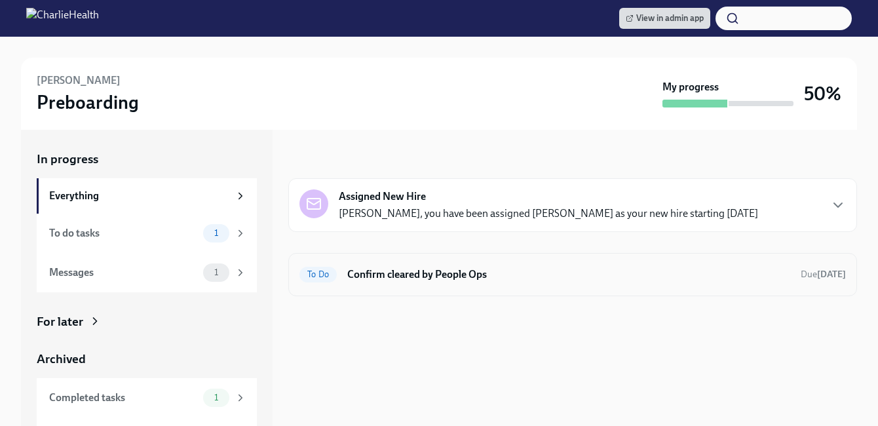
click at [374, 271] on h6 "Confirm cleared by People Ops" at bounding box center [568, 274] width 443 height 14
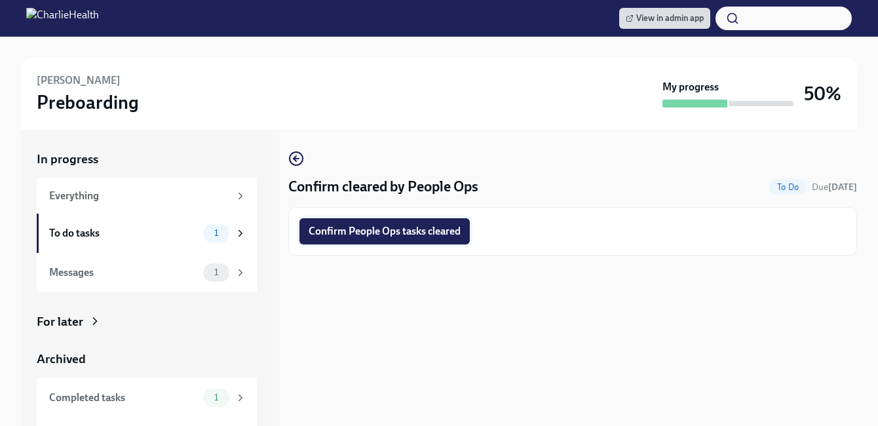
click at [392, 240] on button "Confirm People Ops tasks cleared" at bounding box center [384, 231] width 170 height 26
